Goal: Task Accomplishment & Management: Manage account settings

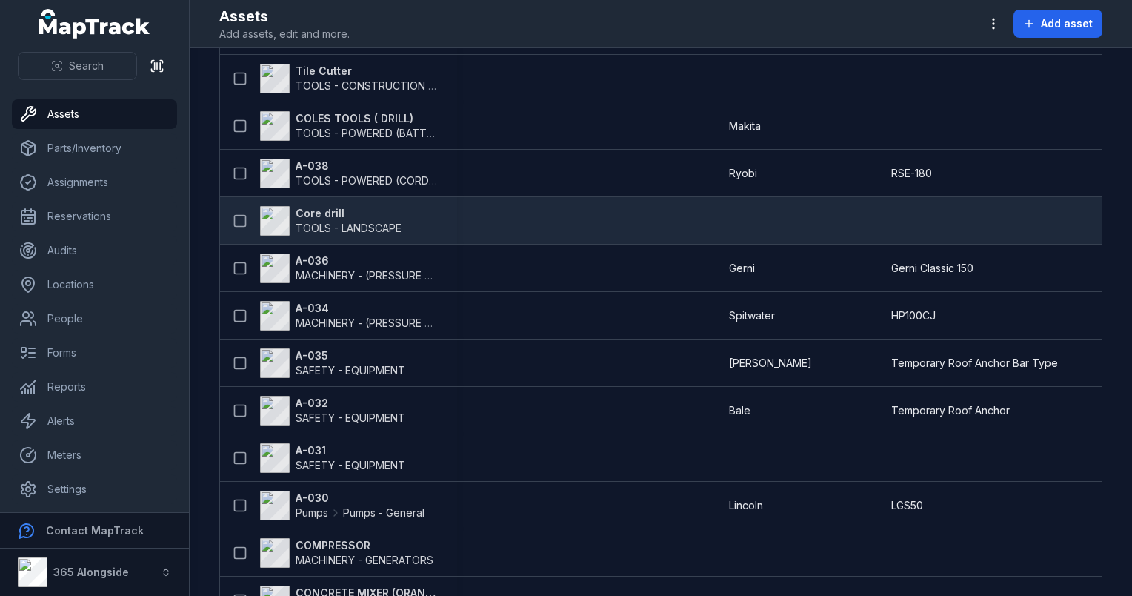
scroll to position [2465, 0]
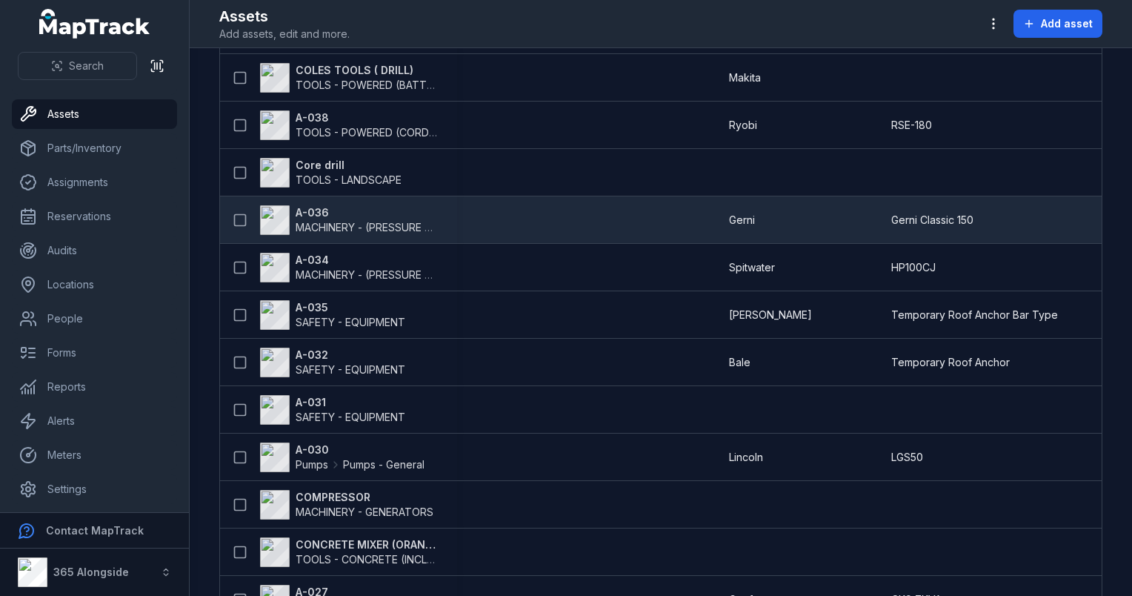
click at [320, 217] on strong "A-036" at bounding box center [368, 212] width 144 height 15
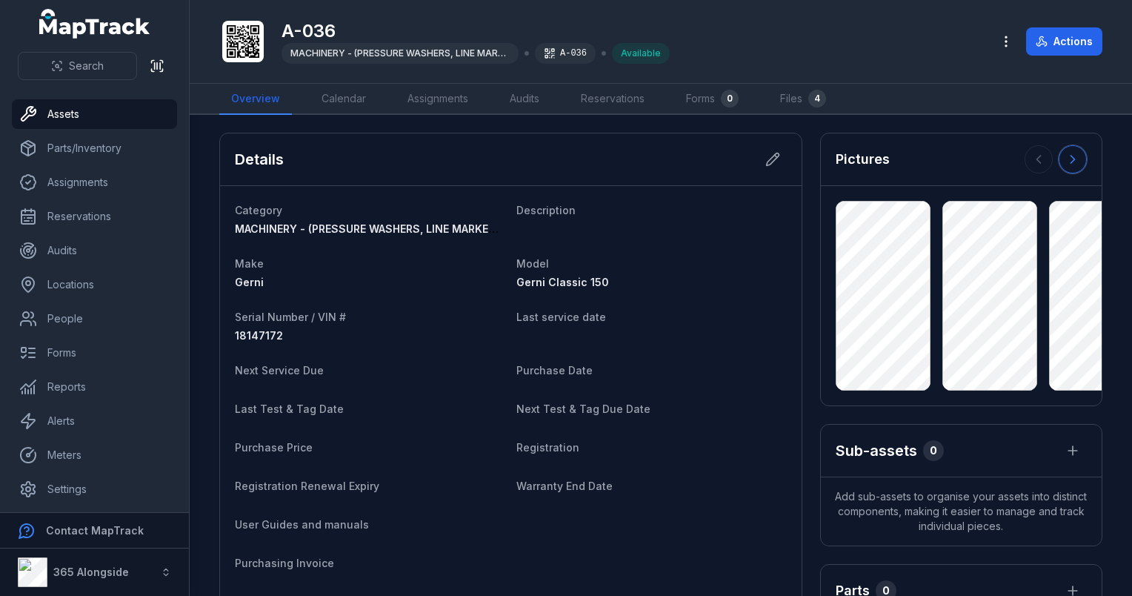
click at [1066, 154] on icon at bounding box center [1073, 159] width 15 height 15
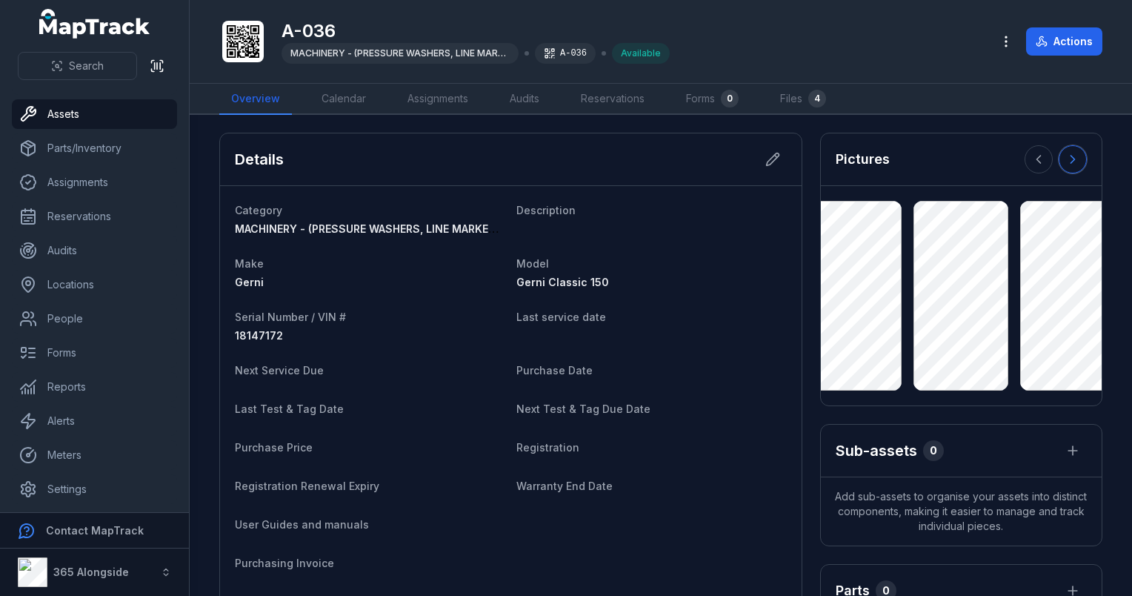
click at [1066, 154] on icon at bounding box center [1073, 159] width 15 height 15
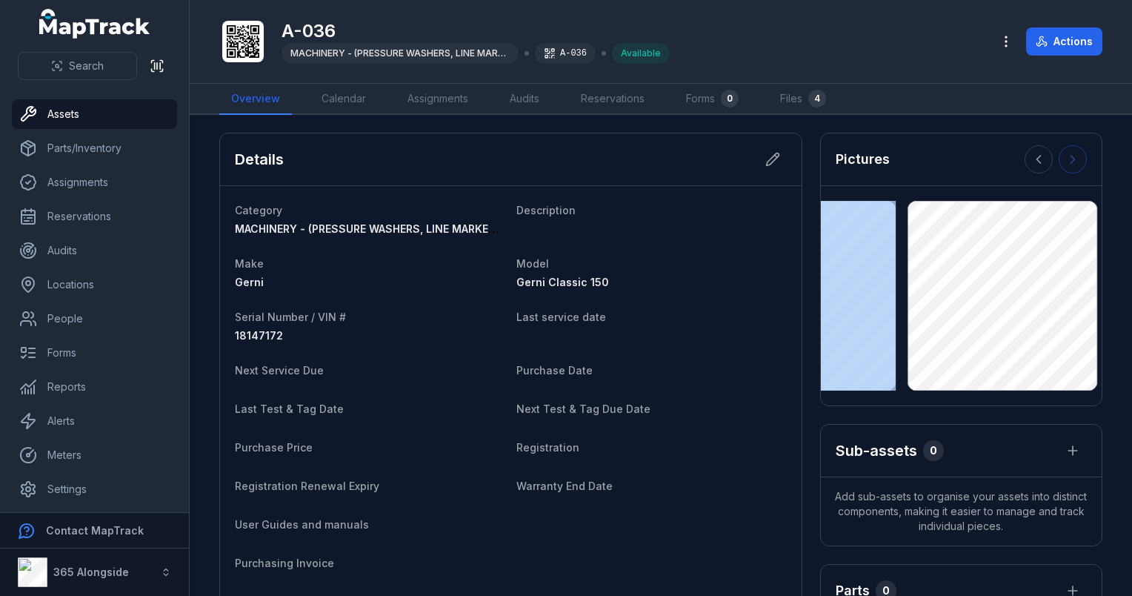
click at [1062, 154] on div at bounding box center [1056, 159] width 62 height 28
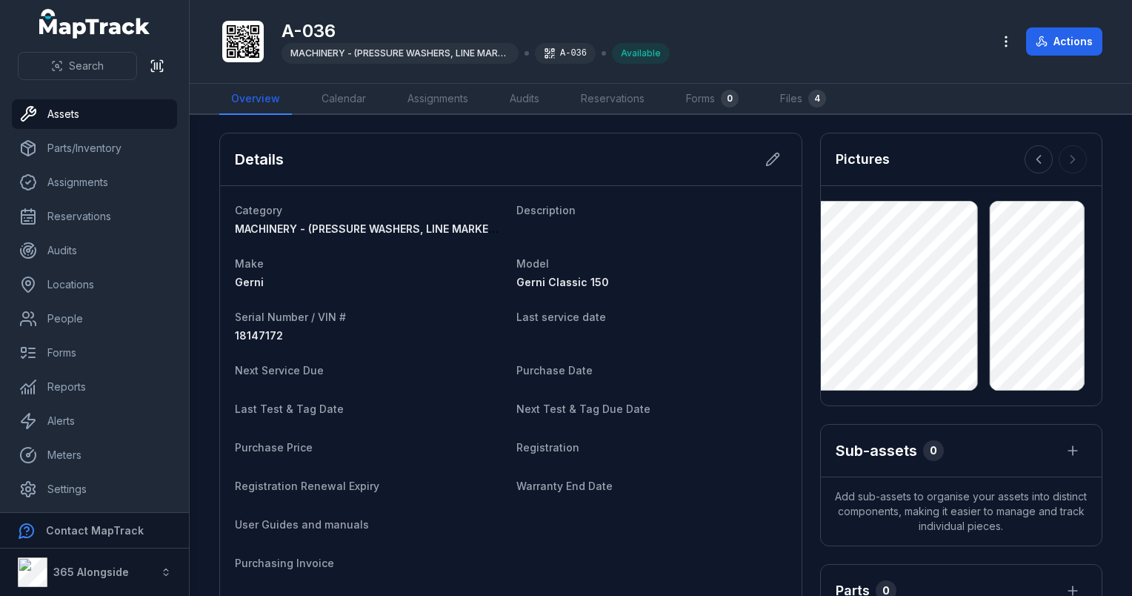
click at [1062, 154] on div at bounding box center [1056, 159] width 62 height 28
click at [1032, 159] on icon at bounding box center [1039, 159] width 15 height 15
click at [1032, 160] on icon at bounding box center [1039, 159] width 15 height 15
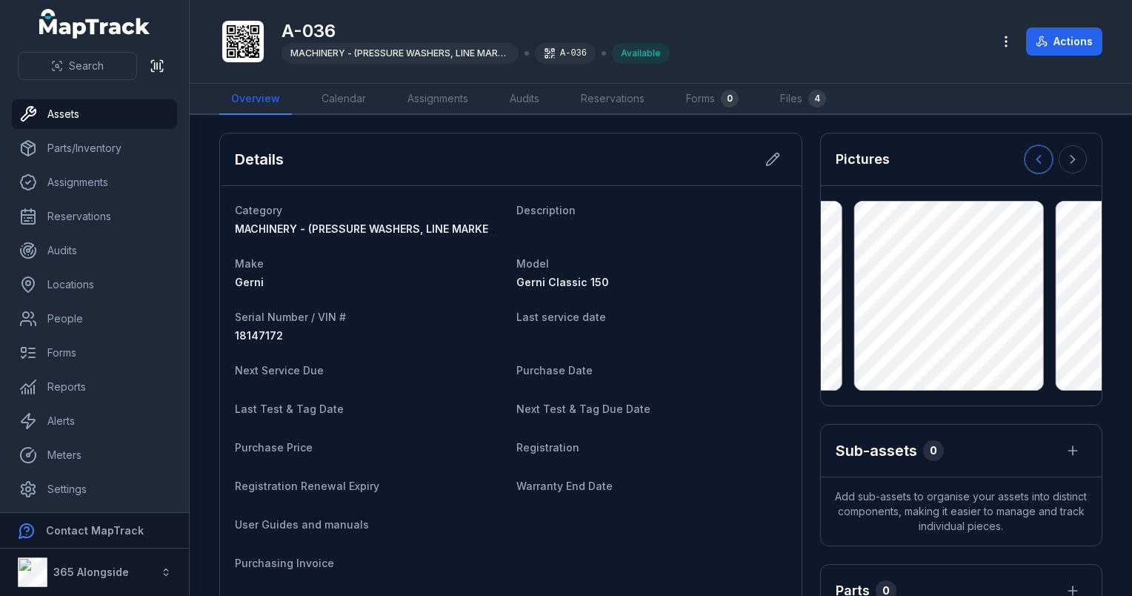
click at [1032, 160] on icon at bounding box center [1039, 159] width 15 height 15
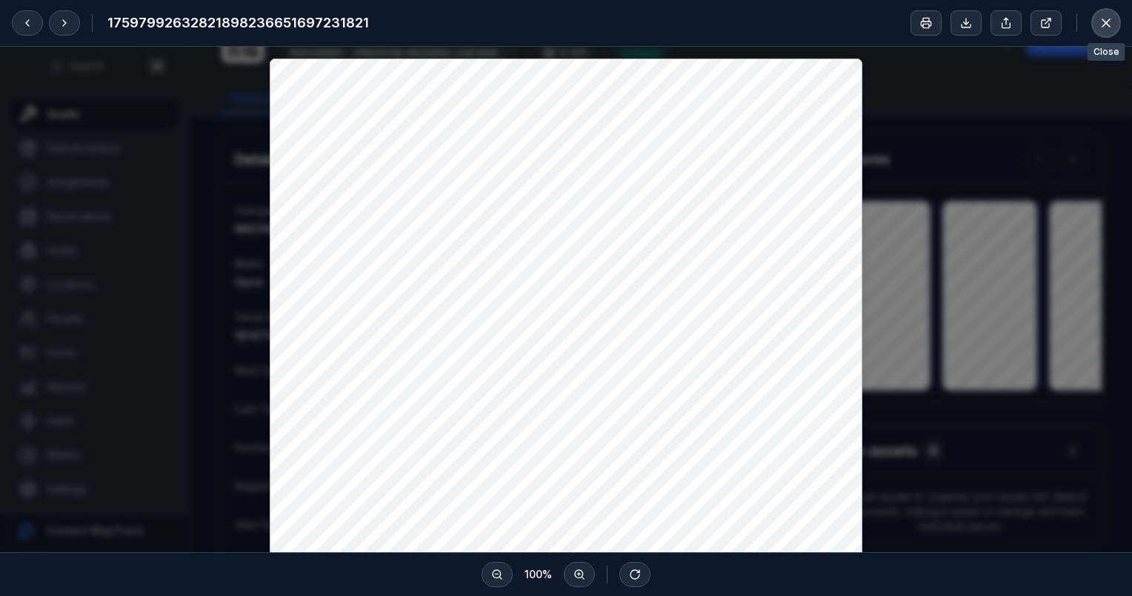
click at [1101, 22] on icon at bounding box center [1106, 23] width 15 height 15
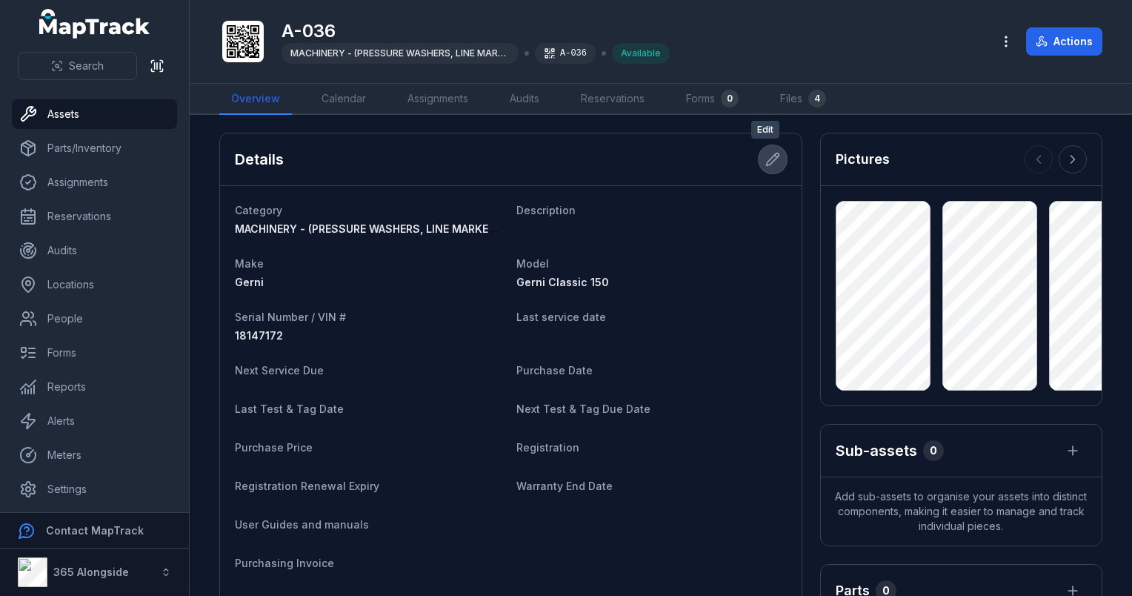
click at [772, 162] on icon at bounding box center [773, 159] width 15 height 15
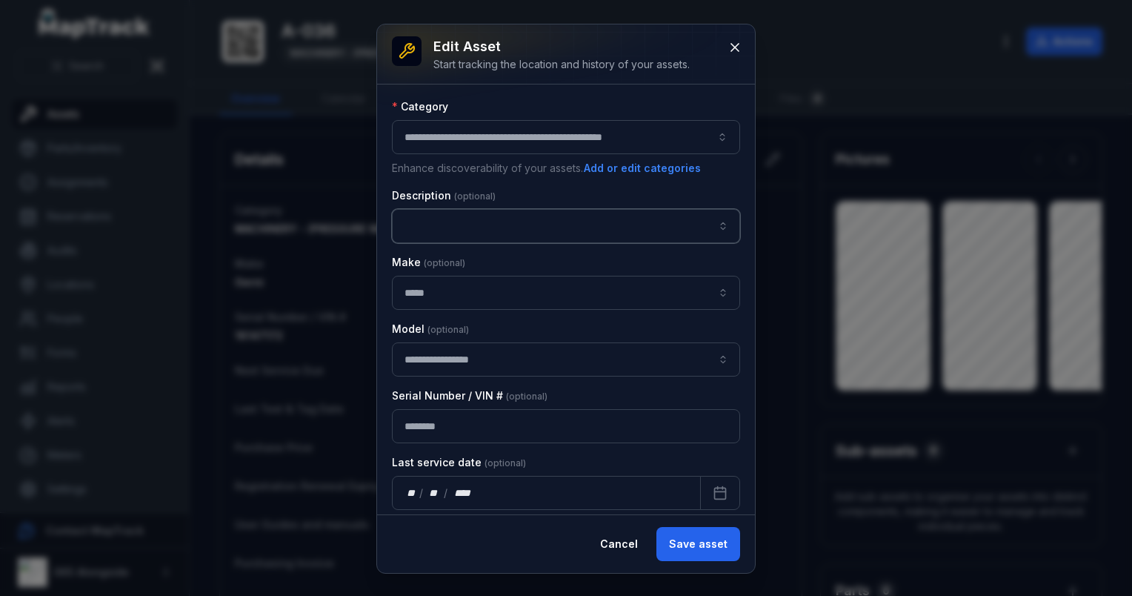
click at [445, 231] on input "asset-edit:description-label" at bounding box center [566, 226] width 348 height 34
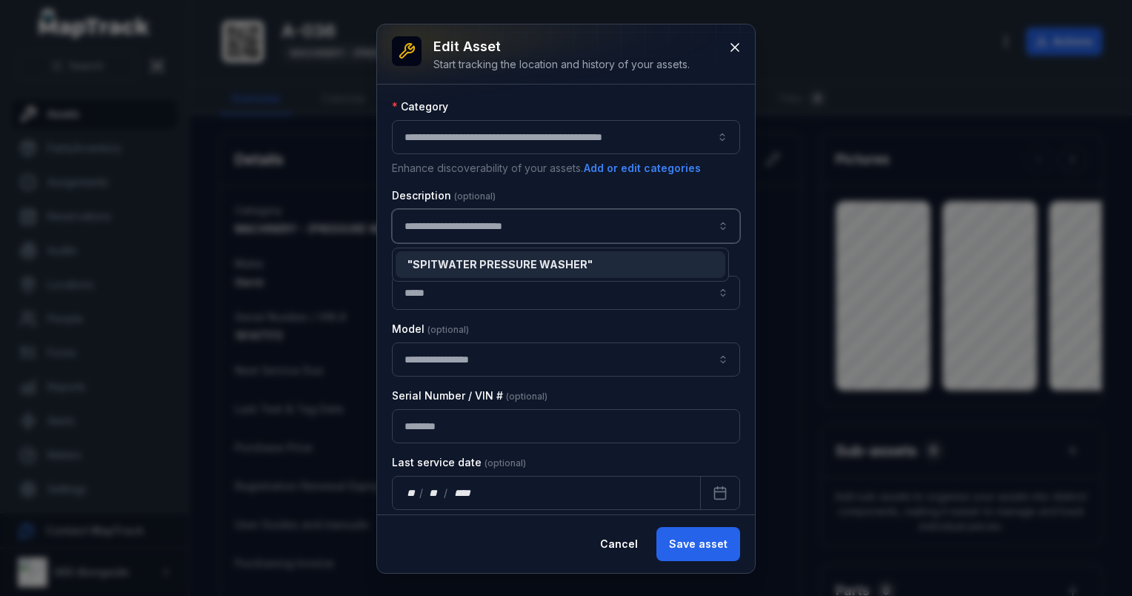
type input "**********"
click at [717, 551] on div "**********" at bounding box center [566, 298] width 378 height 548
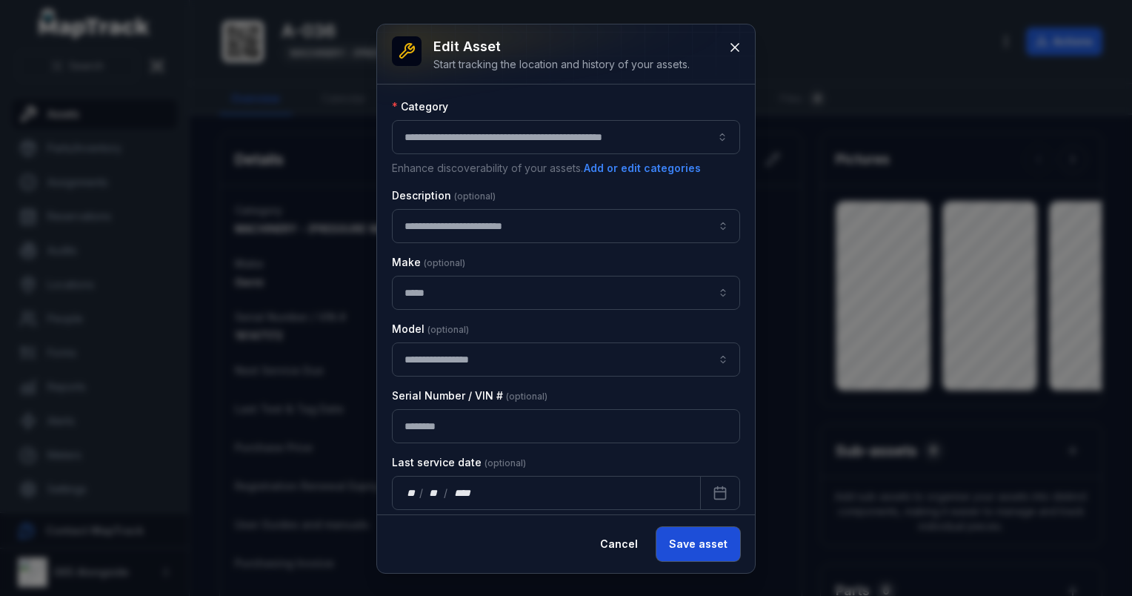
click at [709, 536] on button "Save asset" at bounding box center [699, 544] width 84 height 34
